Goal: Entertainment & Leisure: Consume media (video, audio)

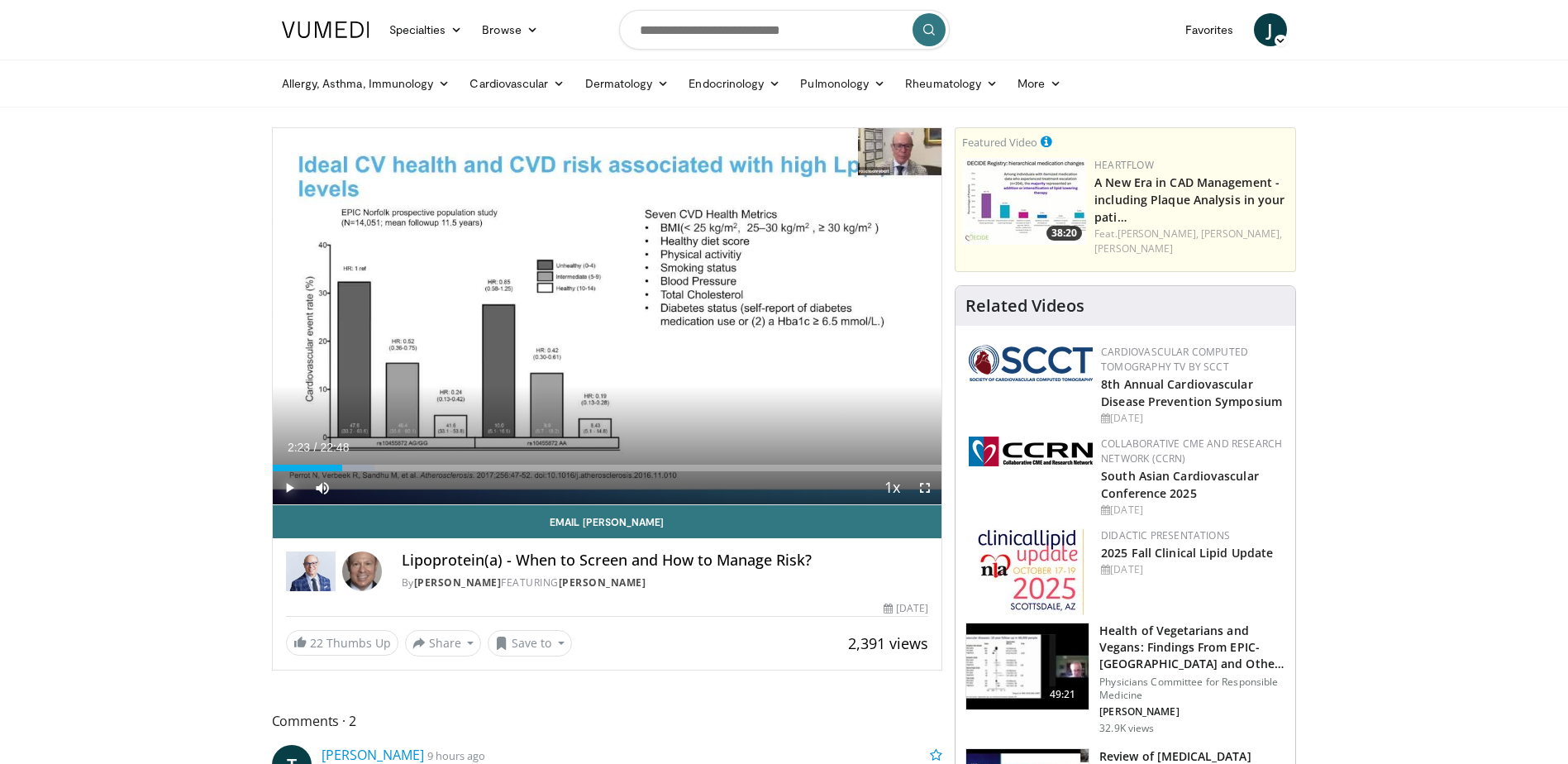
click at [279, 488] on span "Video Player" at bounding box center [289, 488] width 33 height 33
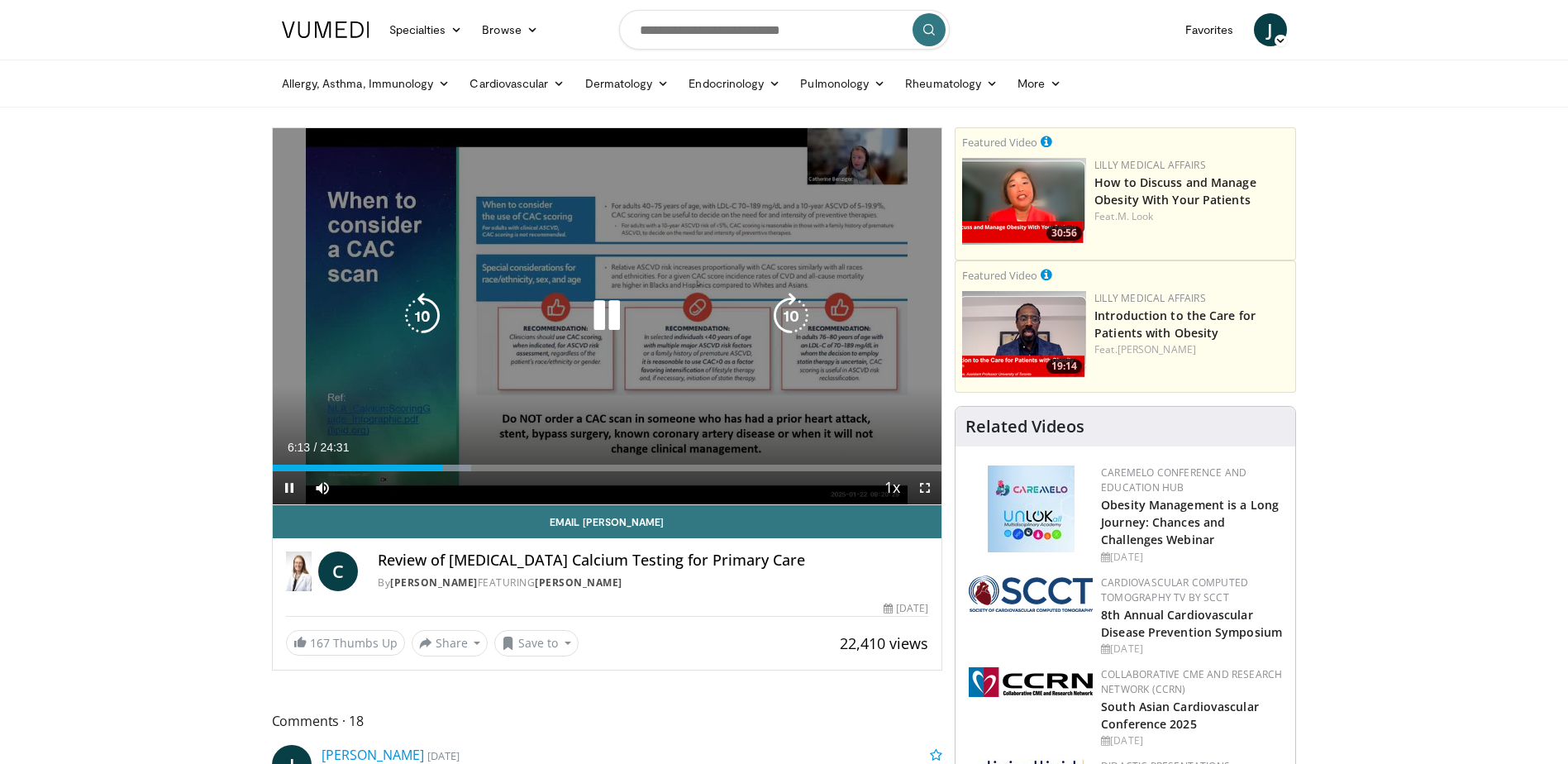
click at [612, 314] on icon "Video Player" at bounding box center [606, 316] width 46 height 46
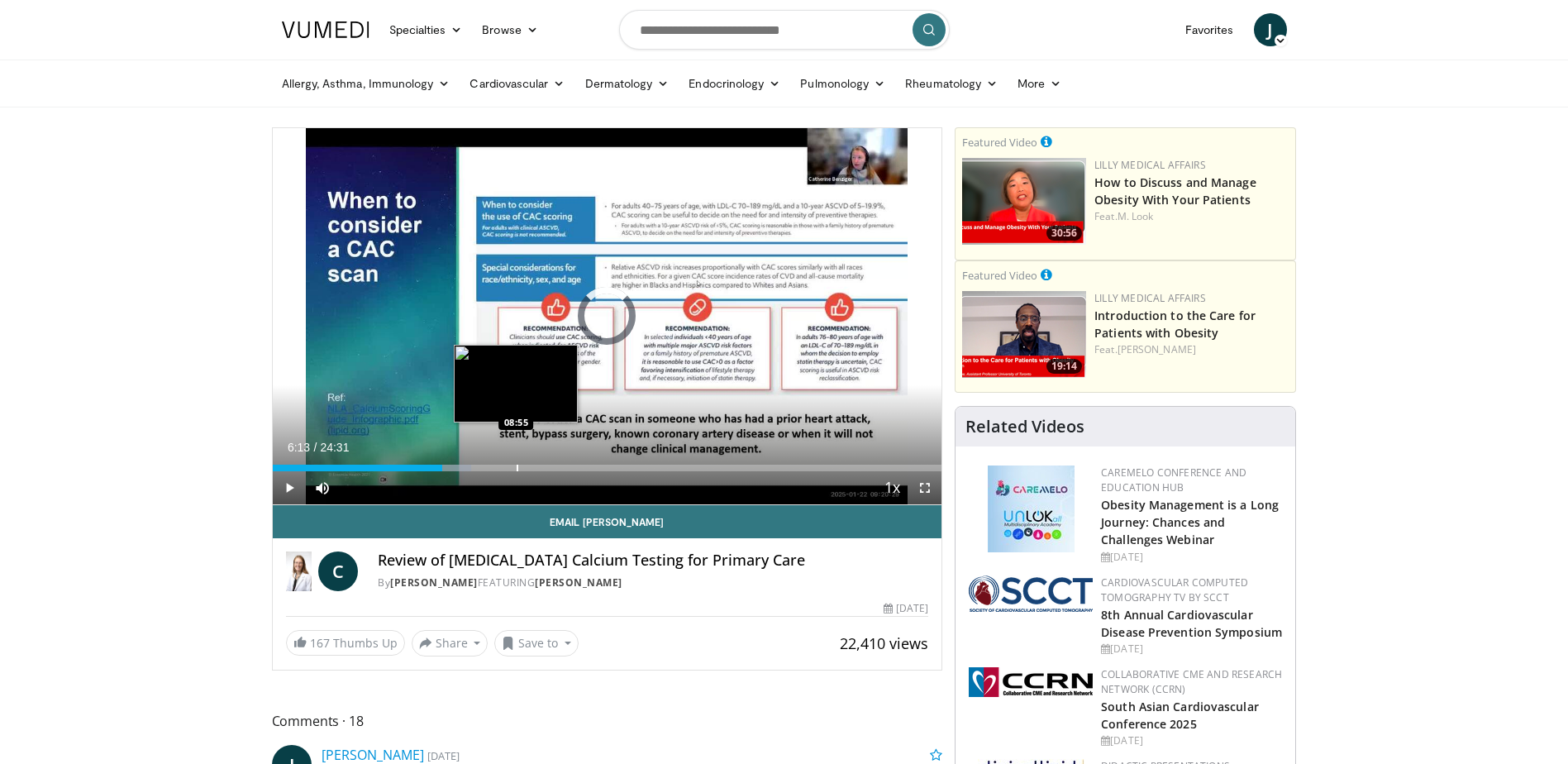
click at [516, 458] on div "Loaded : 29.67% 06:13 08:55" at bounding box center [607, 463] width 670 height 16
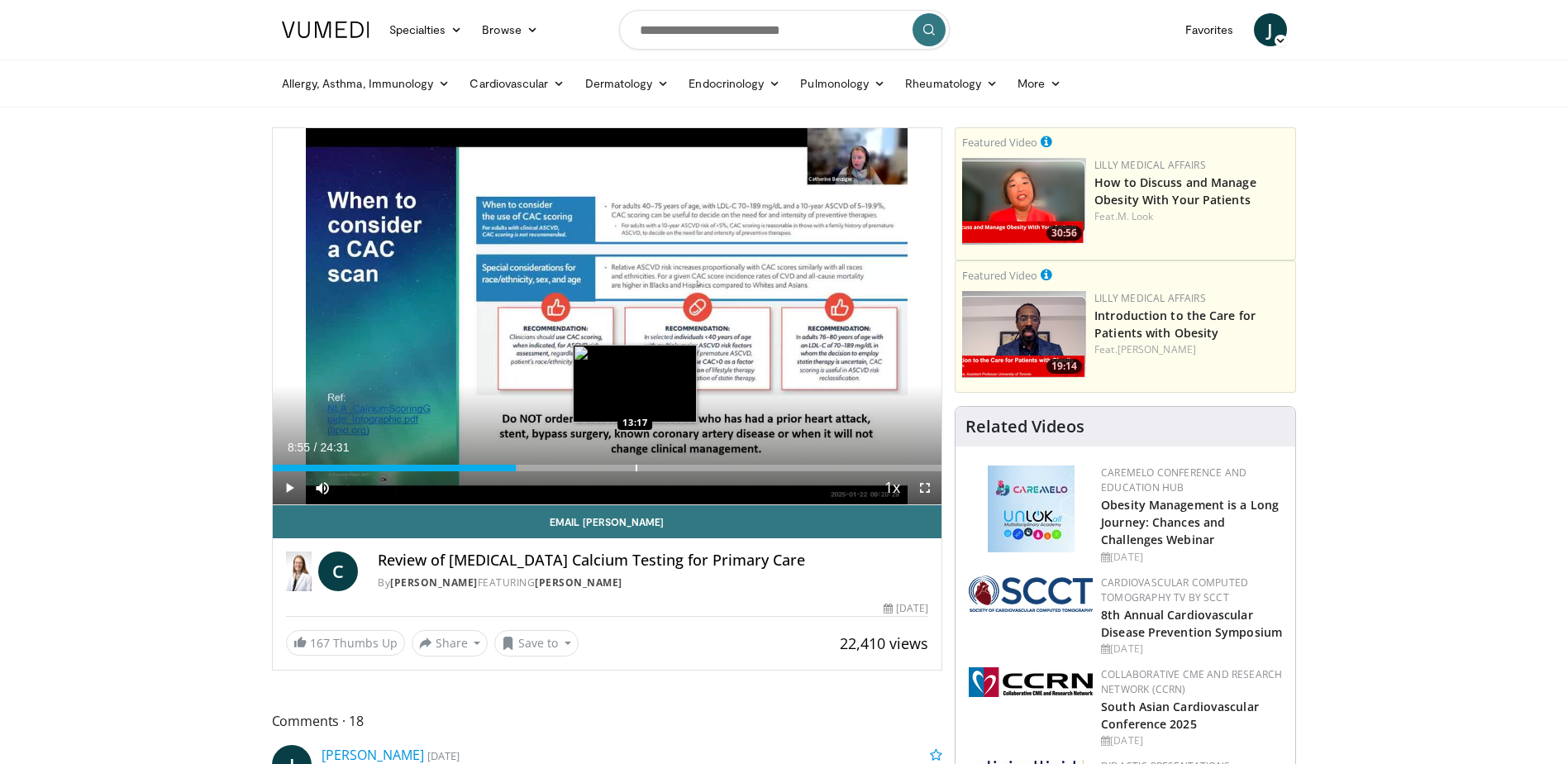
click at [635, 461] on div "Loaded : 36.71% 08:55 13:17" at bounding box center [607, 463] width 670 height 16
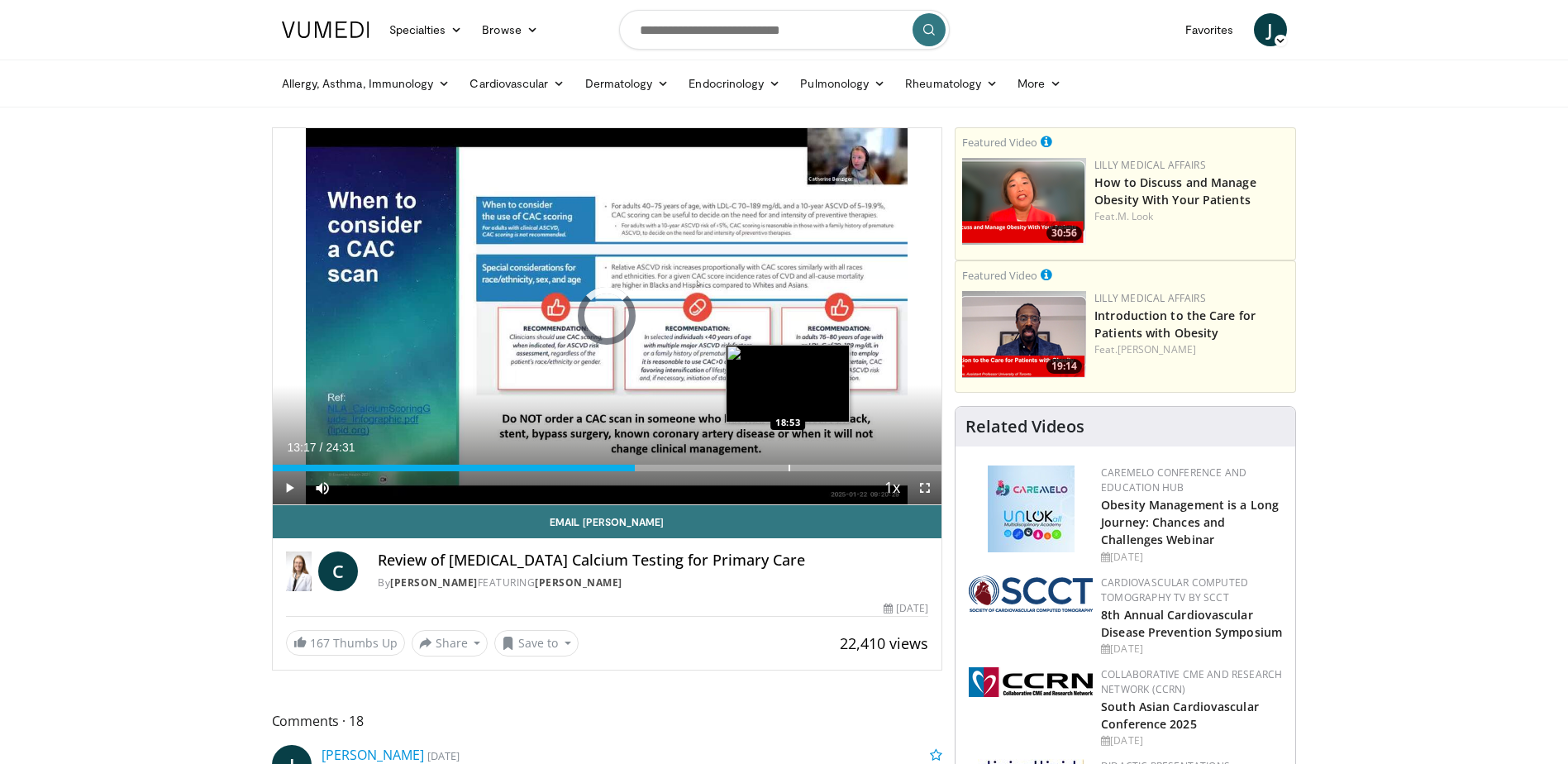
click at [789, 467] on div "Progress Bar" at bounding box center [790, 468] width 2 height 6
